Goal: Task Accomplishment & Management: Manage account settings

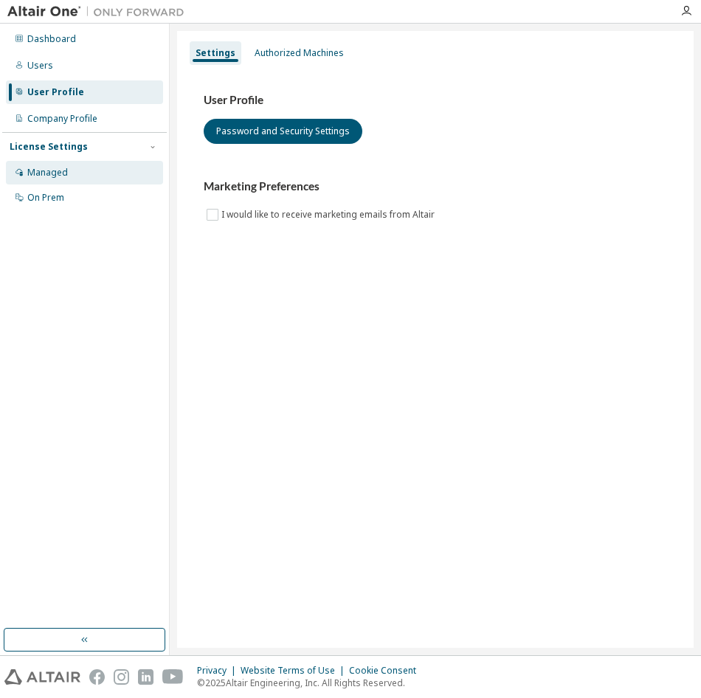
click at [66, 176] on div "Managed" at bounding box center [47, 173] width 41 height 12
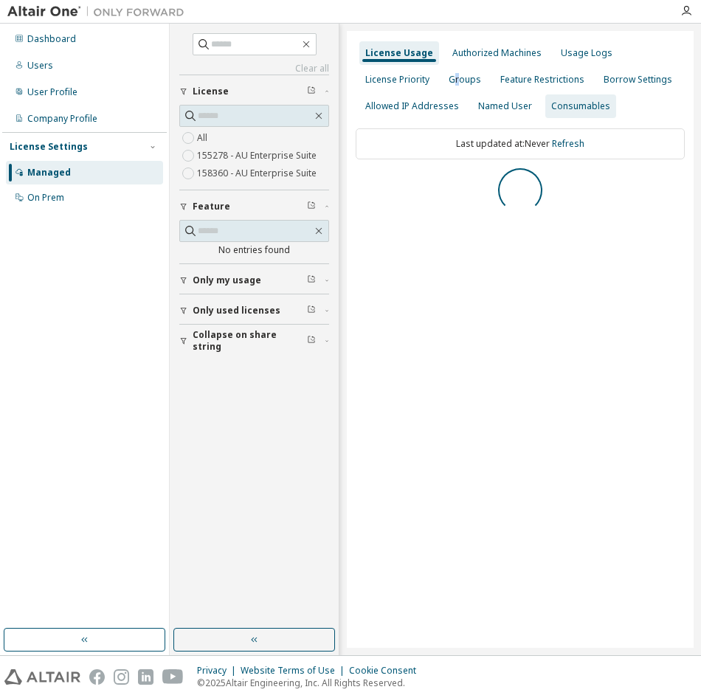
click at [457, 83] on div "Groups" at bounding box center [464, 80] width 32 height 12
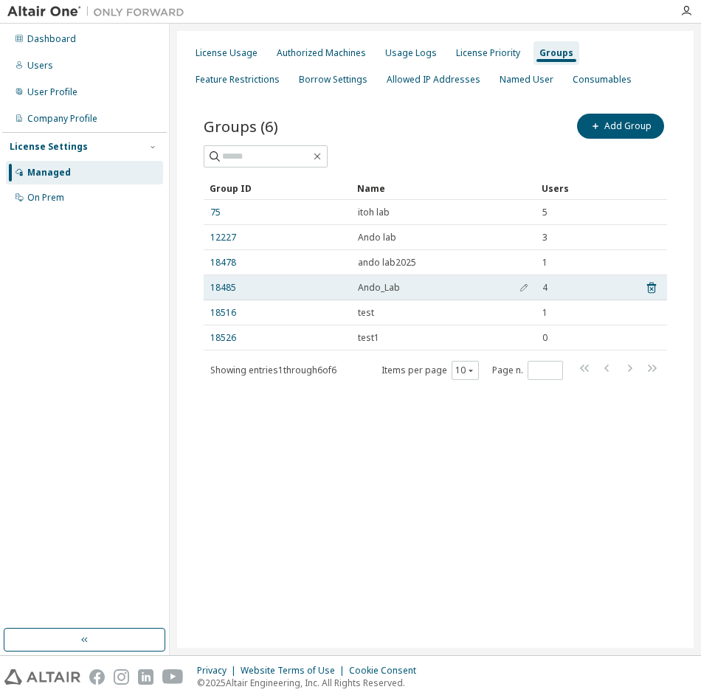
click at [373, 291] on span "Ando_Lab" at bounding box center [379, 288] width 42 height 12
click at [229, 287] on link "18485" at bounding box center [223, 288] width 26 height 12
